Goal: Check status

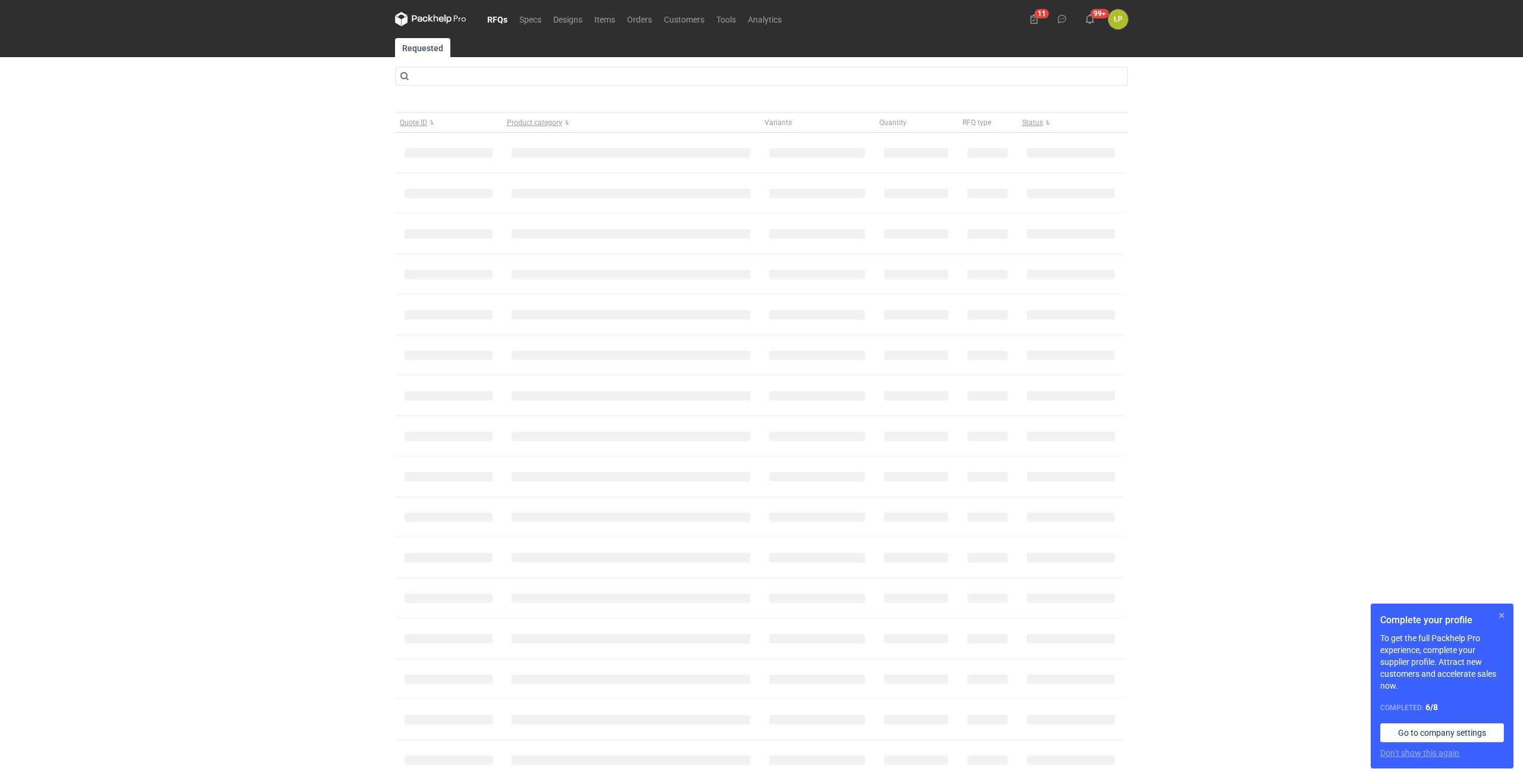
click at [1502, 611] on button "button" at bounding box center [1501, 615] width 14 height 14
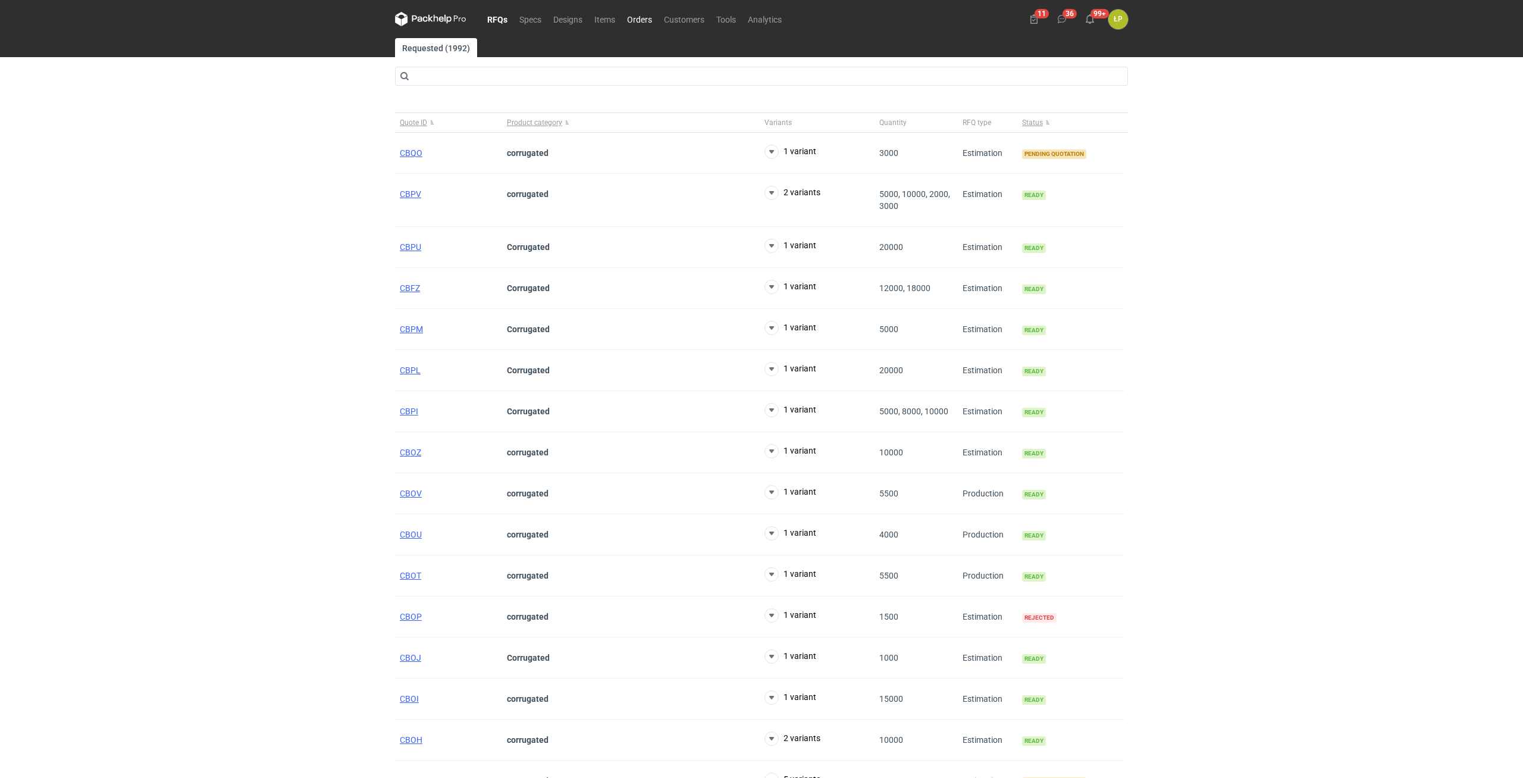
click at [646, 21] on link "Orders" at bounding box center [639, 19] width 37 height 14
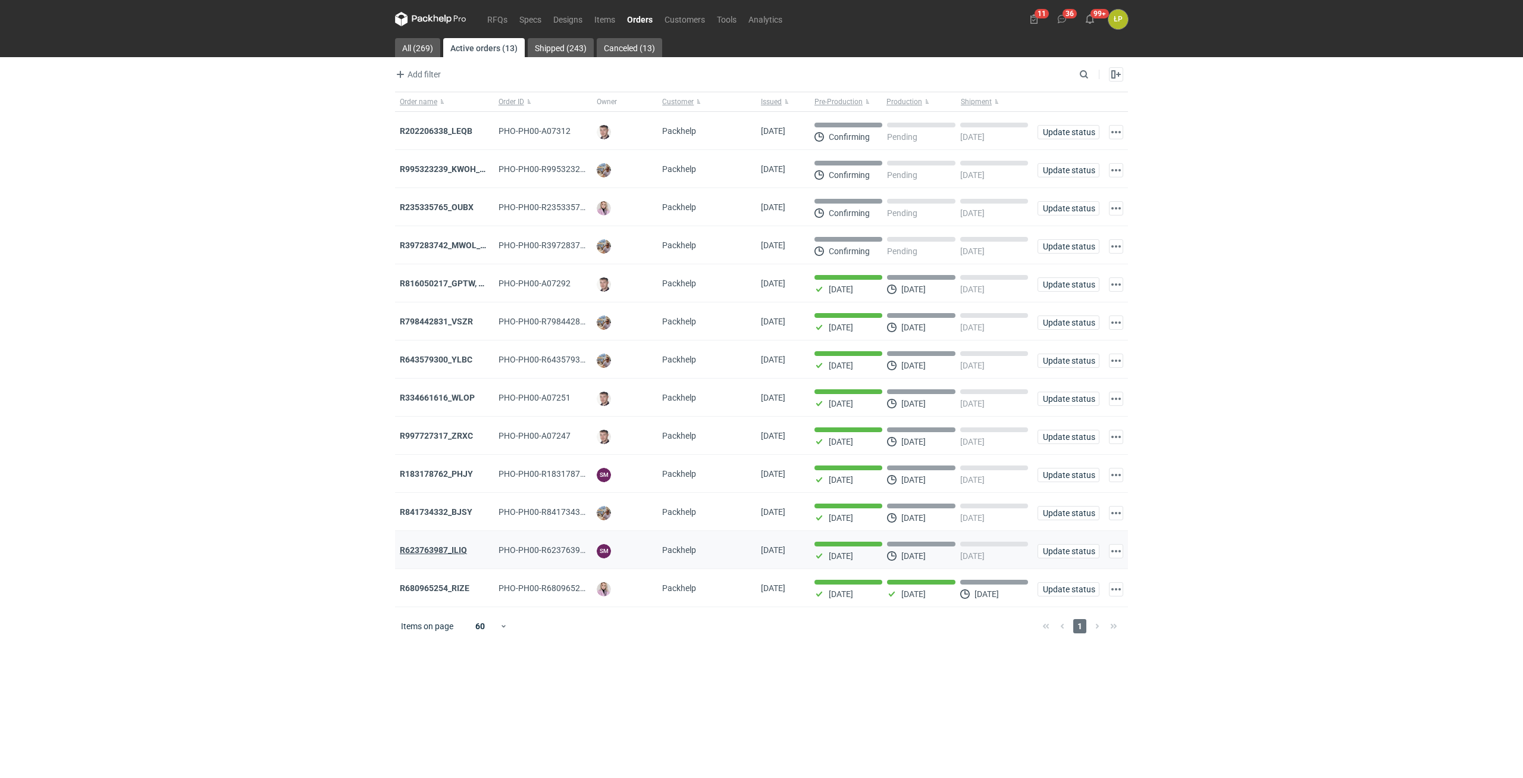
click at [450, 553] on strong "R623763987_ILIQ" at bounding box center [433, 550] width 67 height 10
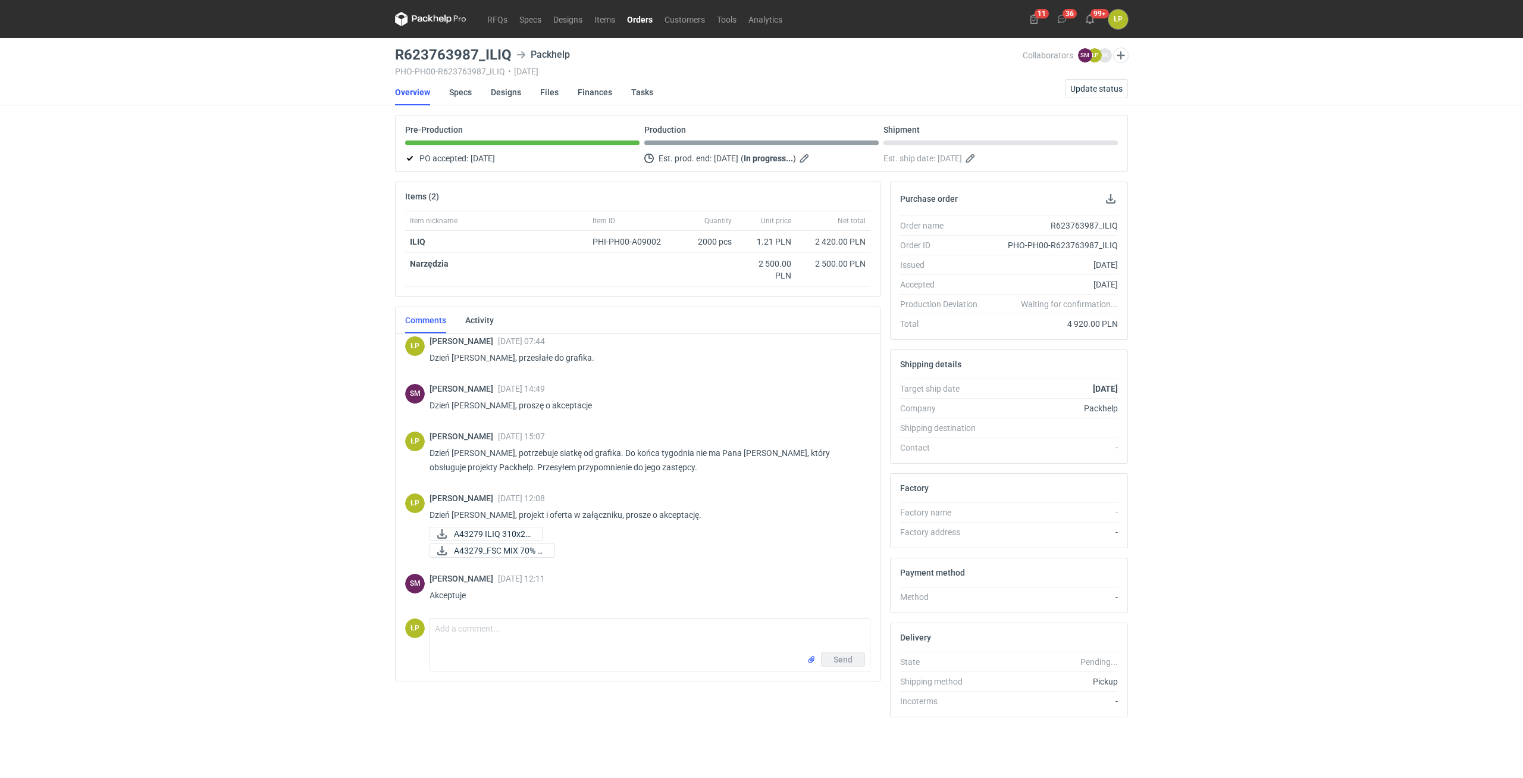
scroll to position [102, 0]
